Goal: Information Seeking & Learning: Understand process/instructions

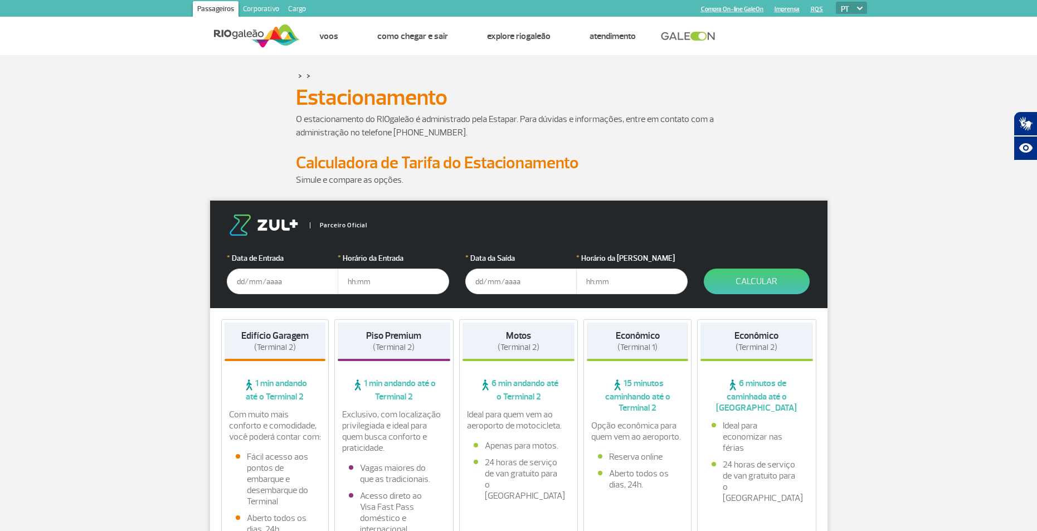
click at [860, 8] on img at bounding box center [860, 8] width 6 height 3
click at [730, 8] on link "Compra On-line GaleOn" at bounding box center [732, 9] width 62 height 7
click at [211, 8] on link "Passageiros" at bounding box center [216, 10] width 46 height 18
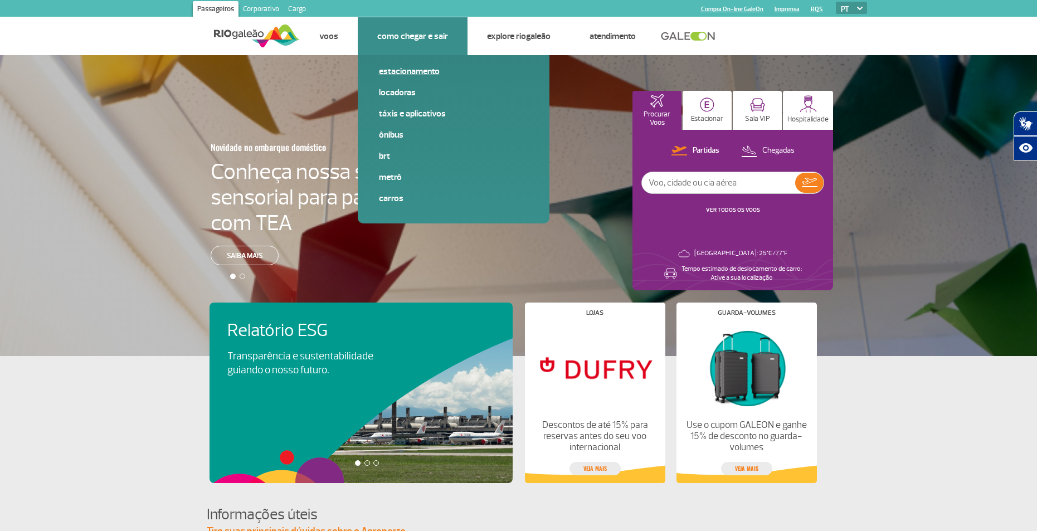
click at [405, 69] on link "Estacionamento" at bounding box center [453, 71] width 149 height 12
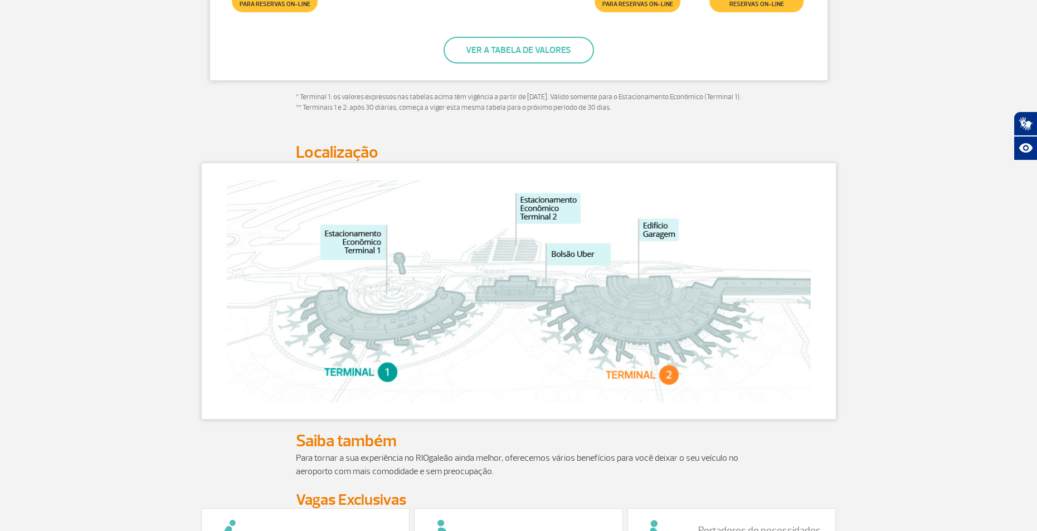
scroll to position [613, 0]
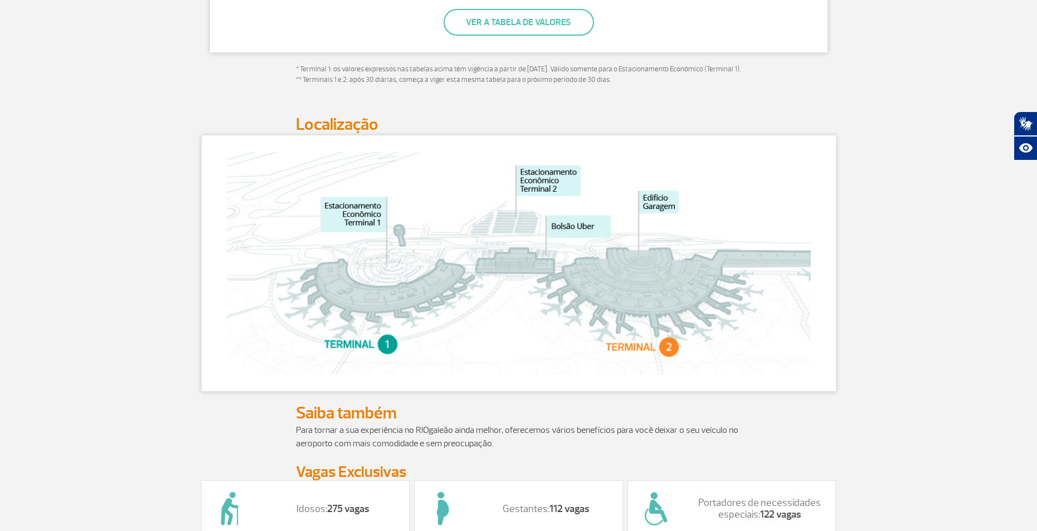
click at [654, 355] on img at bounding box center [519, 263] width 584 height 222
click at [651, 308] on img at bounding box center [519, 263] width 584 height 222
drag, startPoint x: 651, startPoint y: 308, endPoint x: 650, endPoint y: 302, distance: 6.4
click at [651, 309] on img at bounding box center [519, 263] width 584 height 222
click at [649, 299] on img at bounding box center [519, 263] width 584 height 222
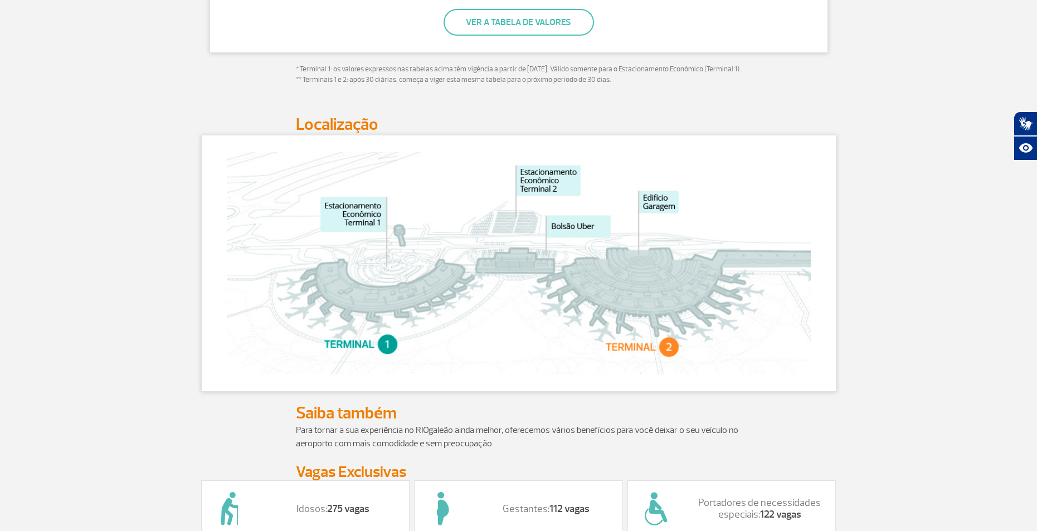
click at [652, 294] on img at bounding box center [519, 263] width 584 height 222
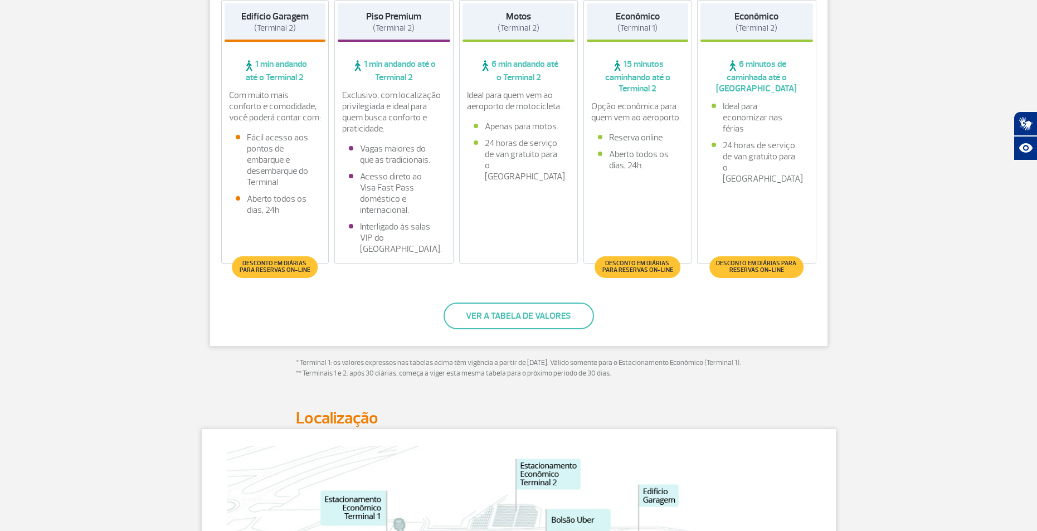
scroll to position [334, 0]
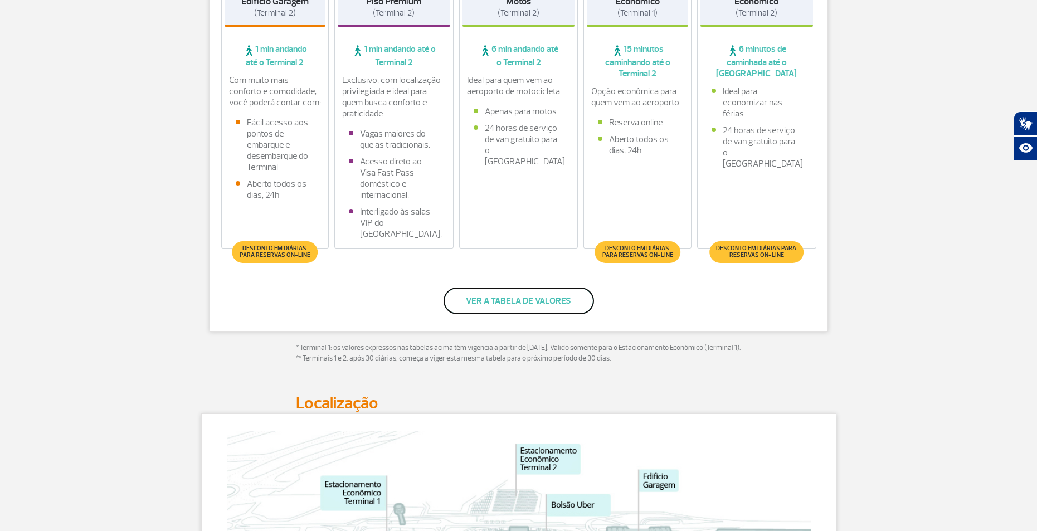
click at [530, 296] on button "Ver a tabela de valores" at bounding box center [519, 301] width 150 height 27
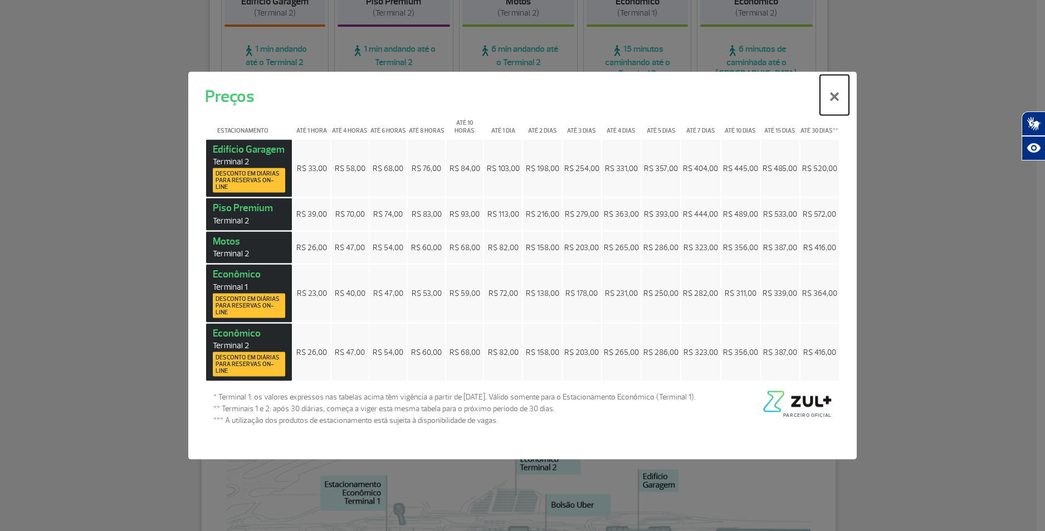
click at [832, 96] on button "×" at bounding box center [834, 95] width 29 height 40
